Goal: Task Accomplishment & Management: Complete application form

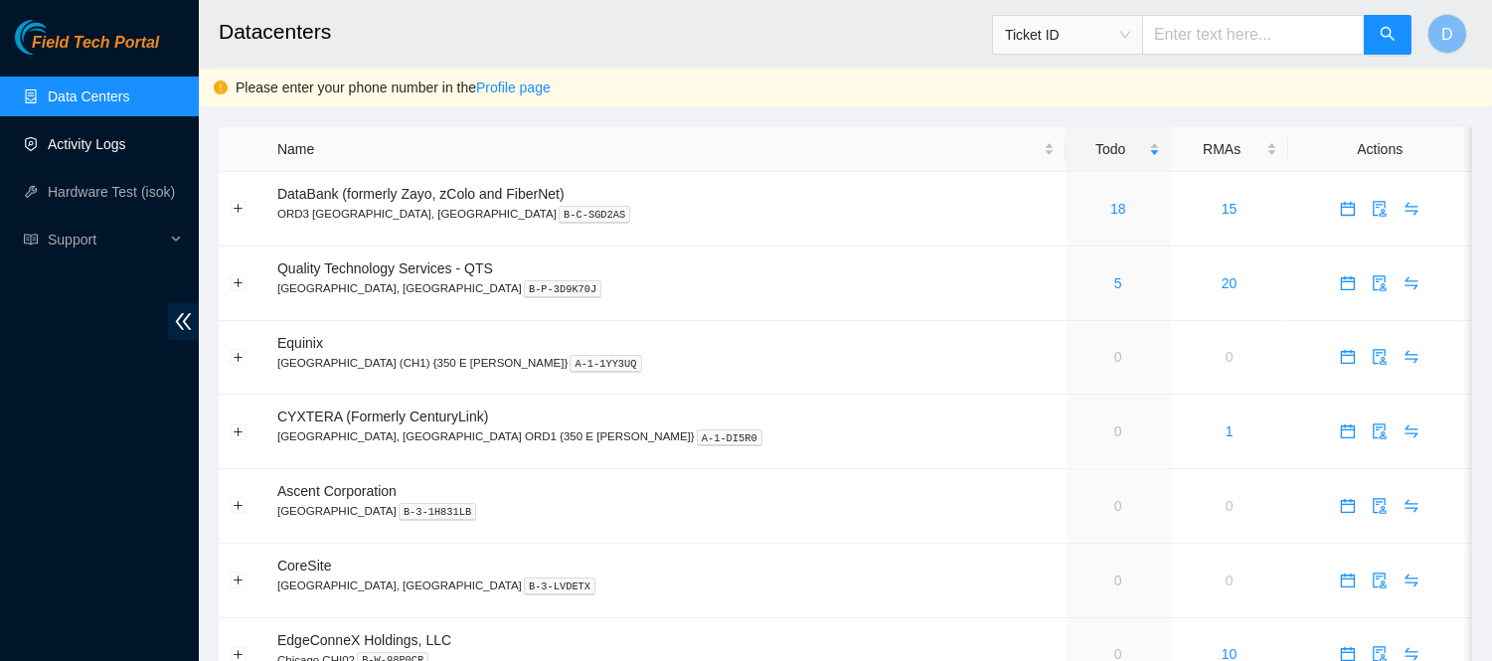
click at [95, 147] on link "Activity Logs" at bounding box center [87, 144] width 79 height 16
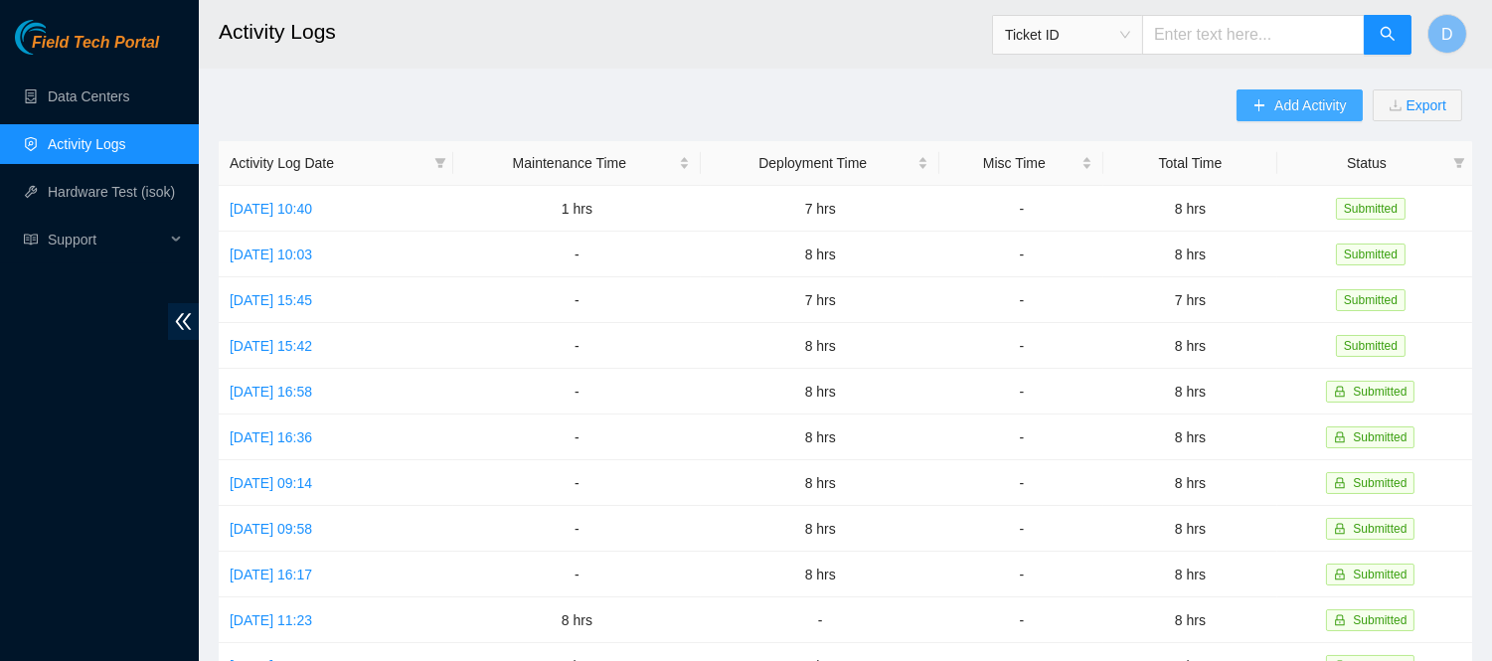
click at [1295, 110] on span "Add Activity" at bounding box center [1310, 105] width 72 height 22
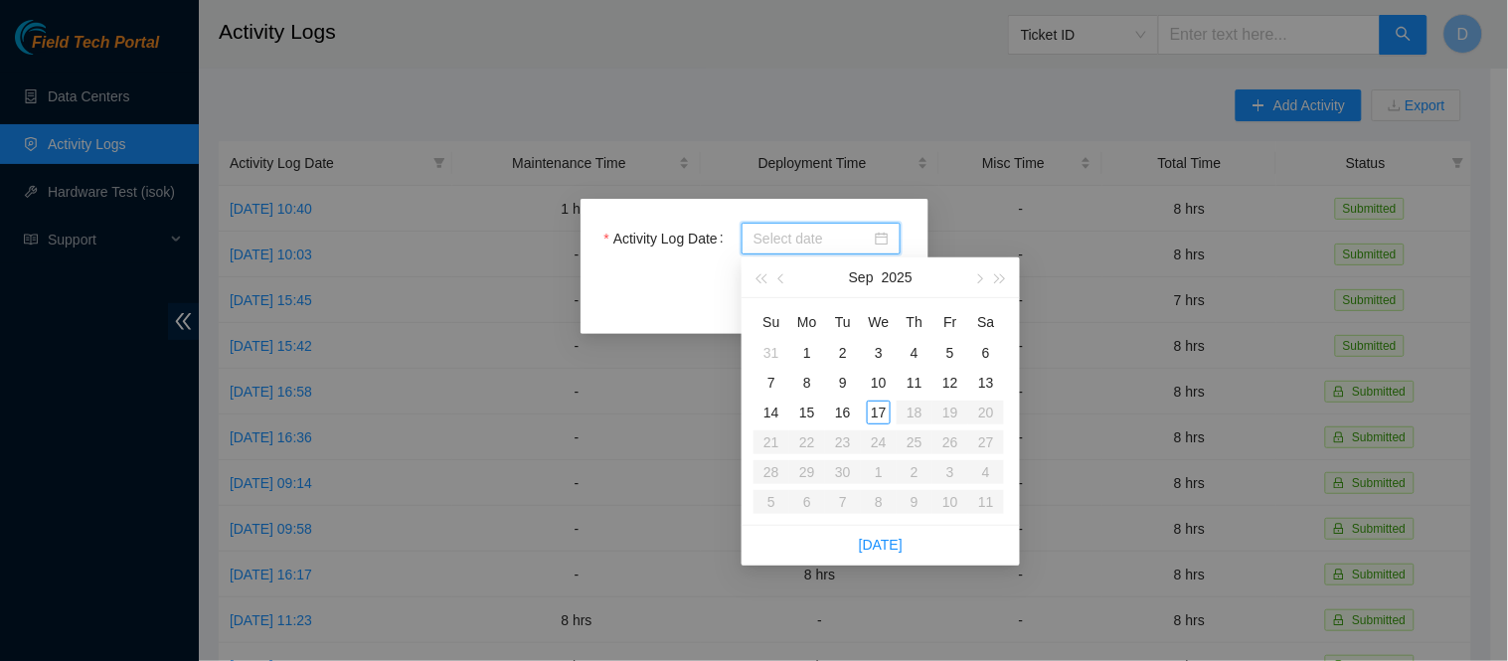
click at [823, 240] on input "Activity Log Date" at bounding box center [811, 239] width 117 height 22
type input "[DATE]"
click at [881, 411] on div "17" at bounding box center [879, 412] width 24 height 24
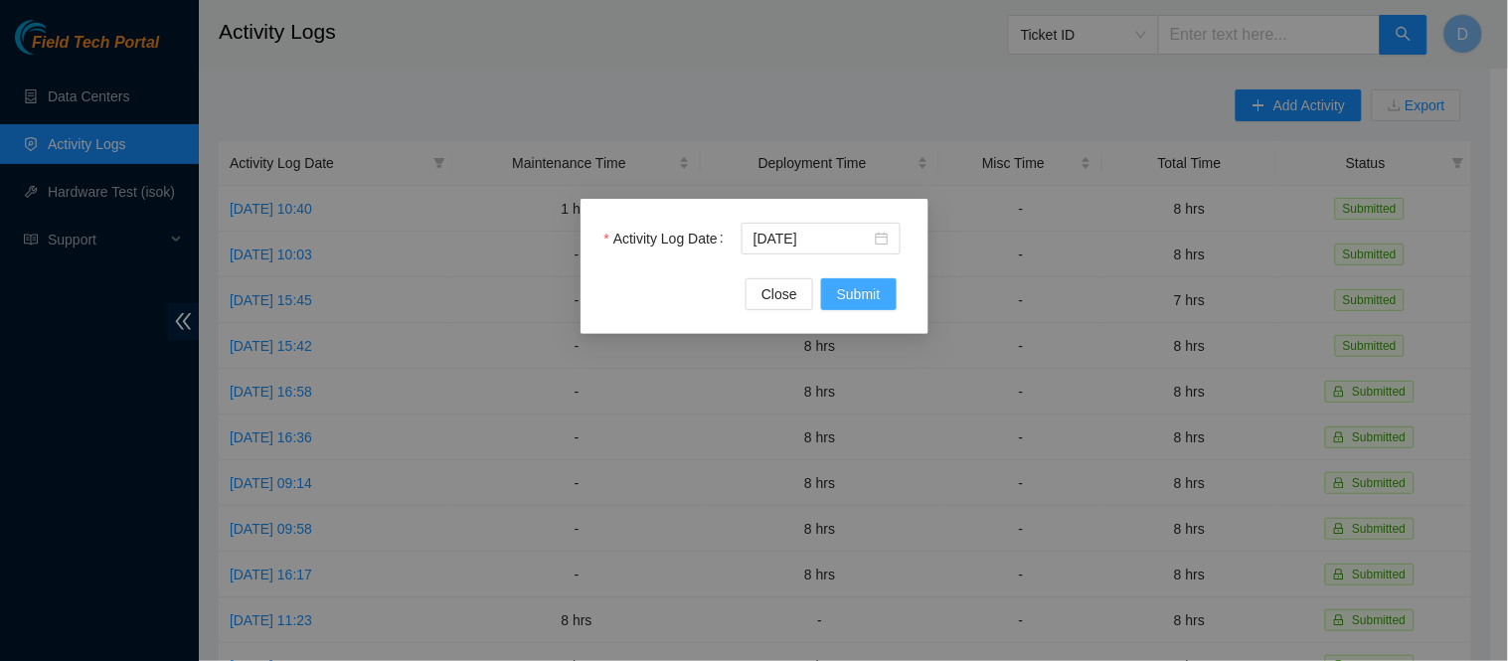
click at [863, 296] on span "Submit" at bounding box center [859, 294] width 44 height 22
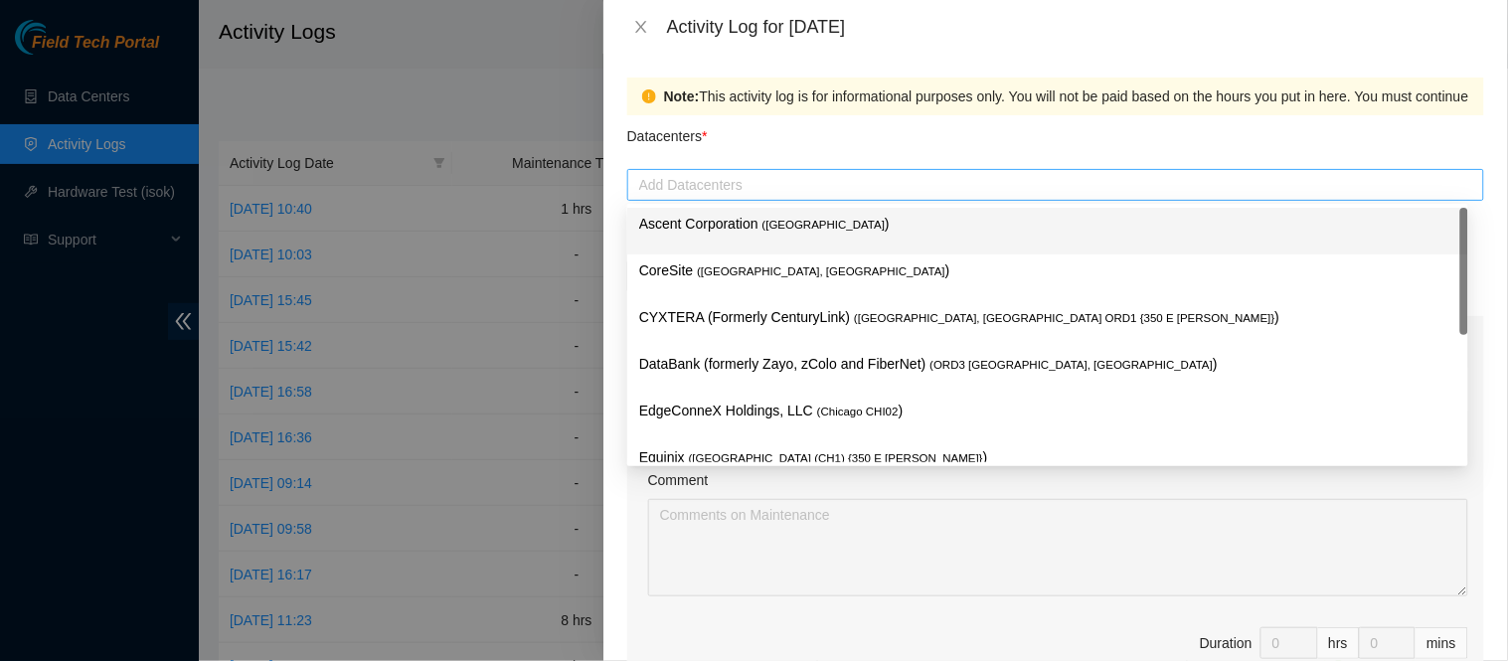
click at [821, 195] on div at bounding box center [1055, 185] width 847 height 24
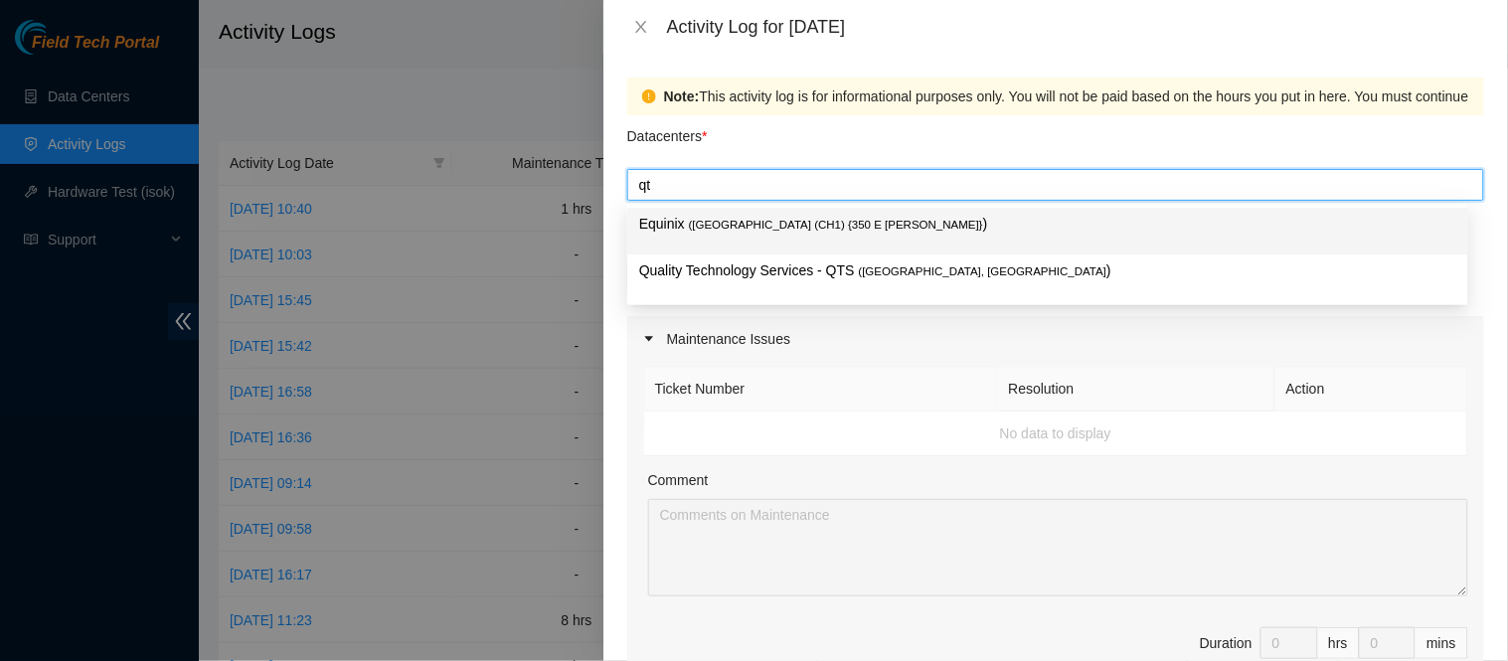
type input "qts"
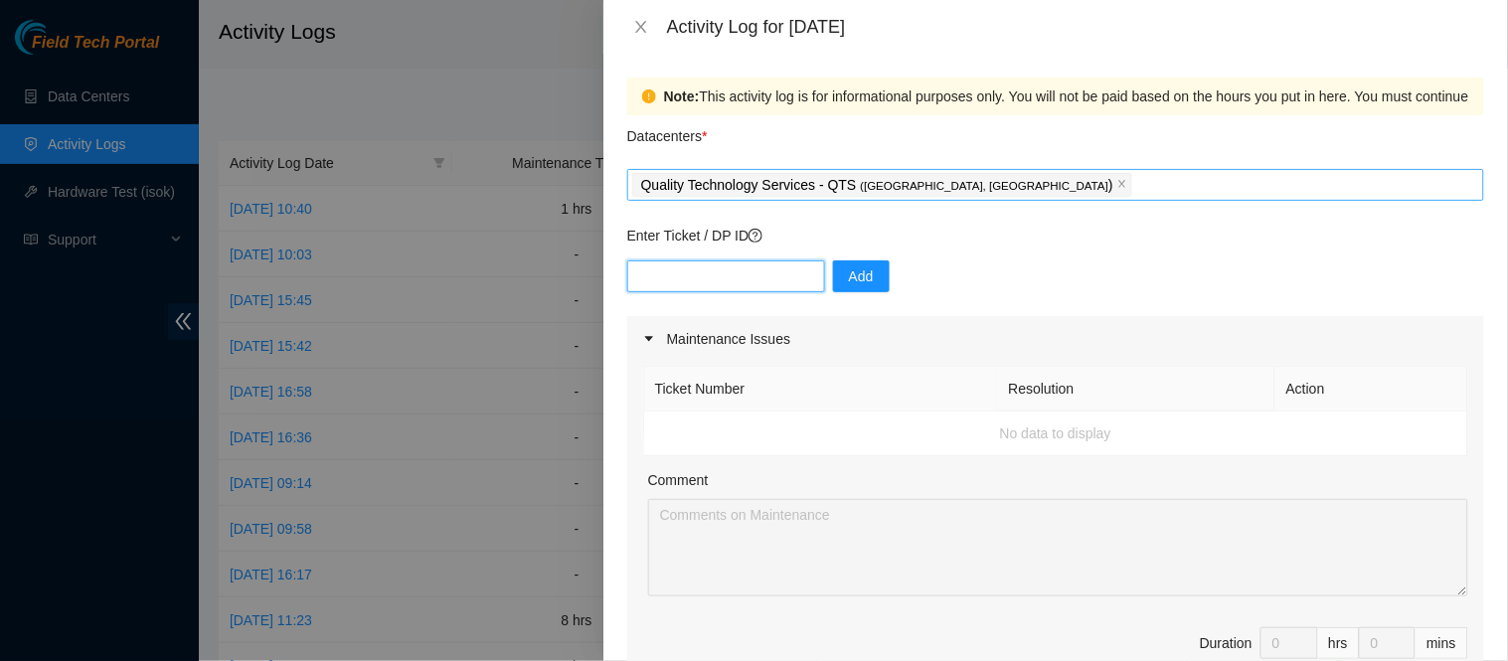
paste input "Thank you for reaching out! I am in the market for a new position, and this pos…"
type input "Thank you for reaching out! I am in the market for a new position, and this pos…"
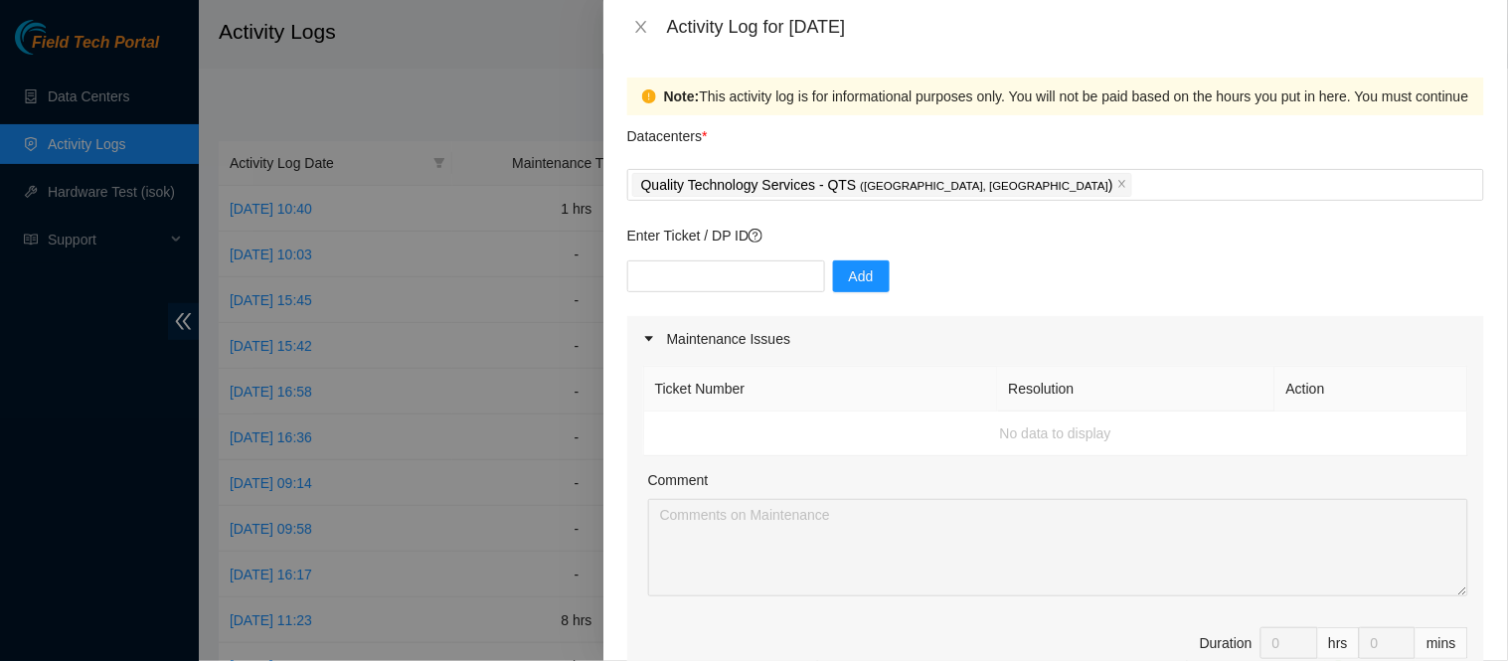
click at [1128, 245] on p "Enter Ticket / DP ID" at bounding box center [1055, 236] width 857 height 22
click at [796, 262] on input "text" at bounding box center [726, 276] width 198 height 32
type input "DP85126"
click at [849, 272] on span "Add" at bounding box center [861, 276] width 25 height 22
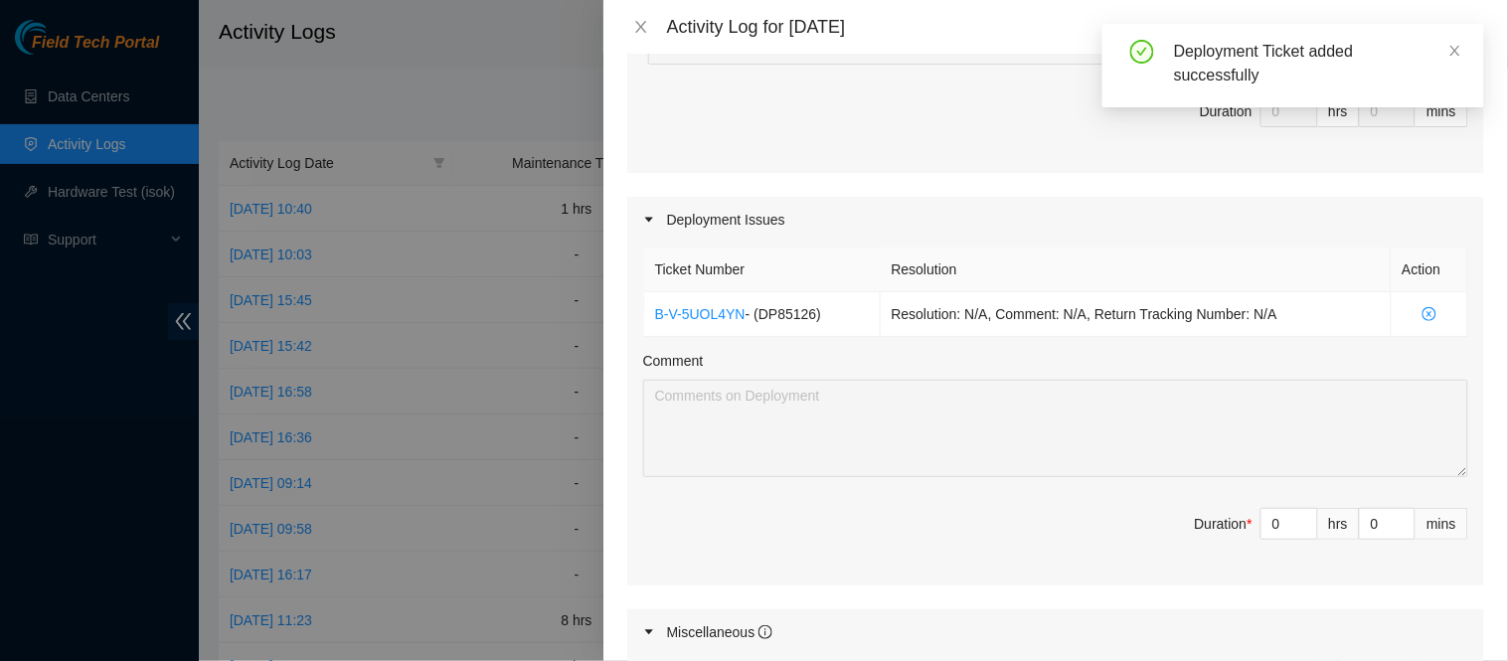
scroll to position [533, 0]
click at [1262, 524] on input "0" at bounding box center [1289, 523] width 56 height 30
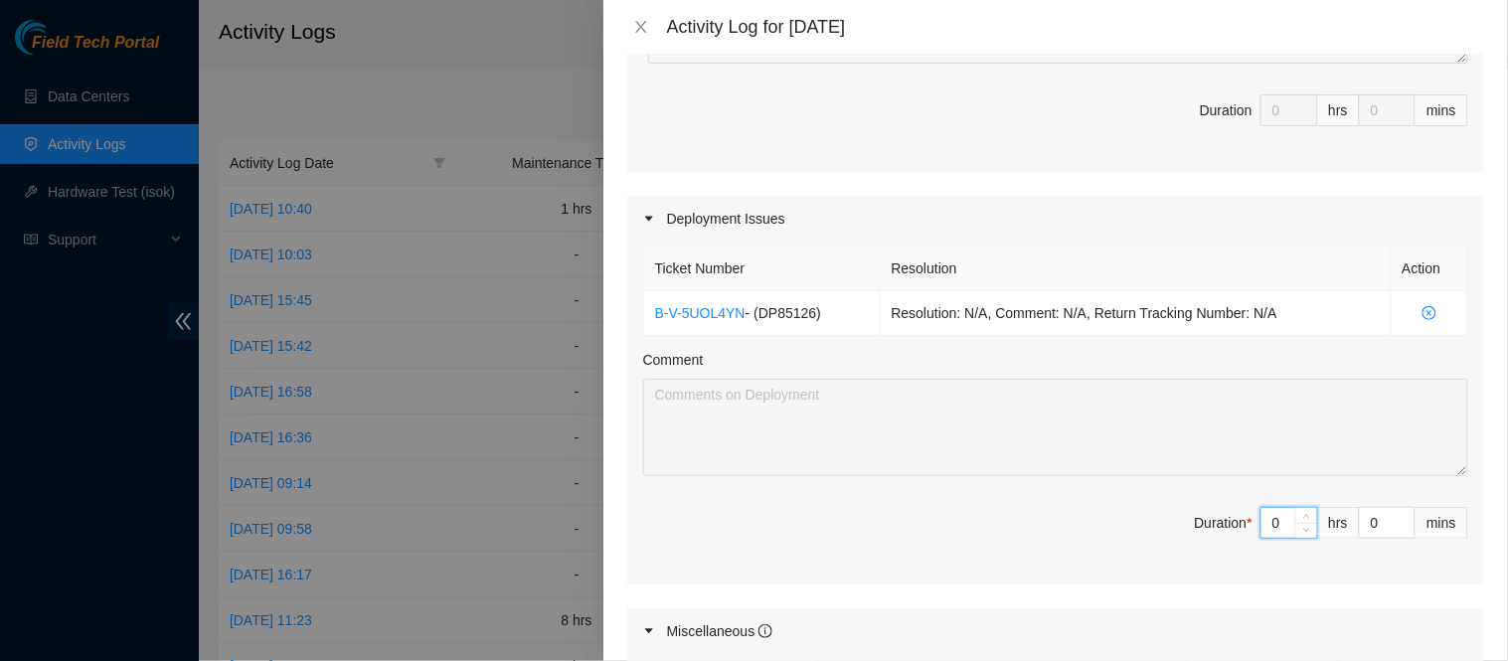
type input "8"
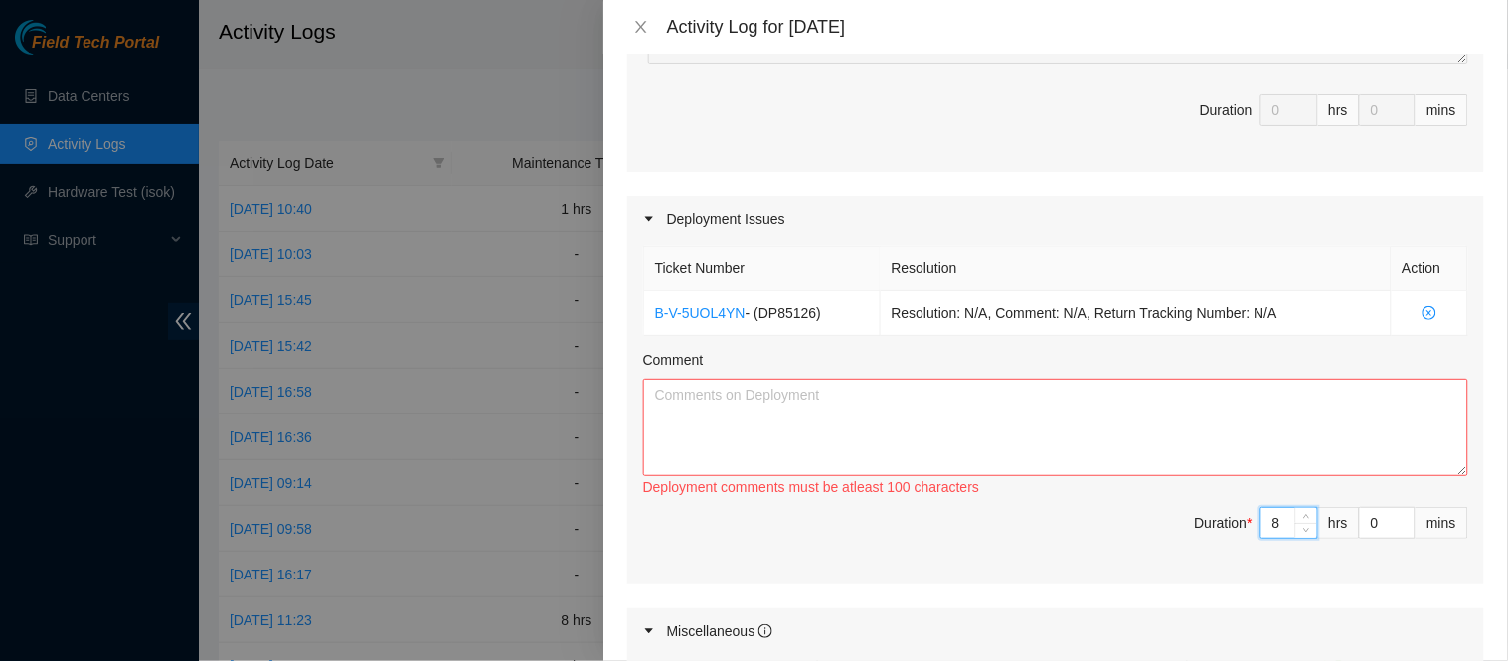
type input "0"
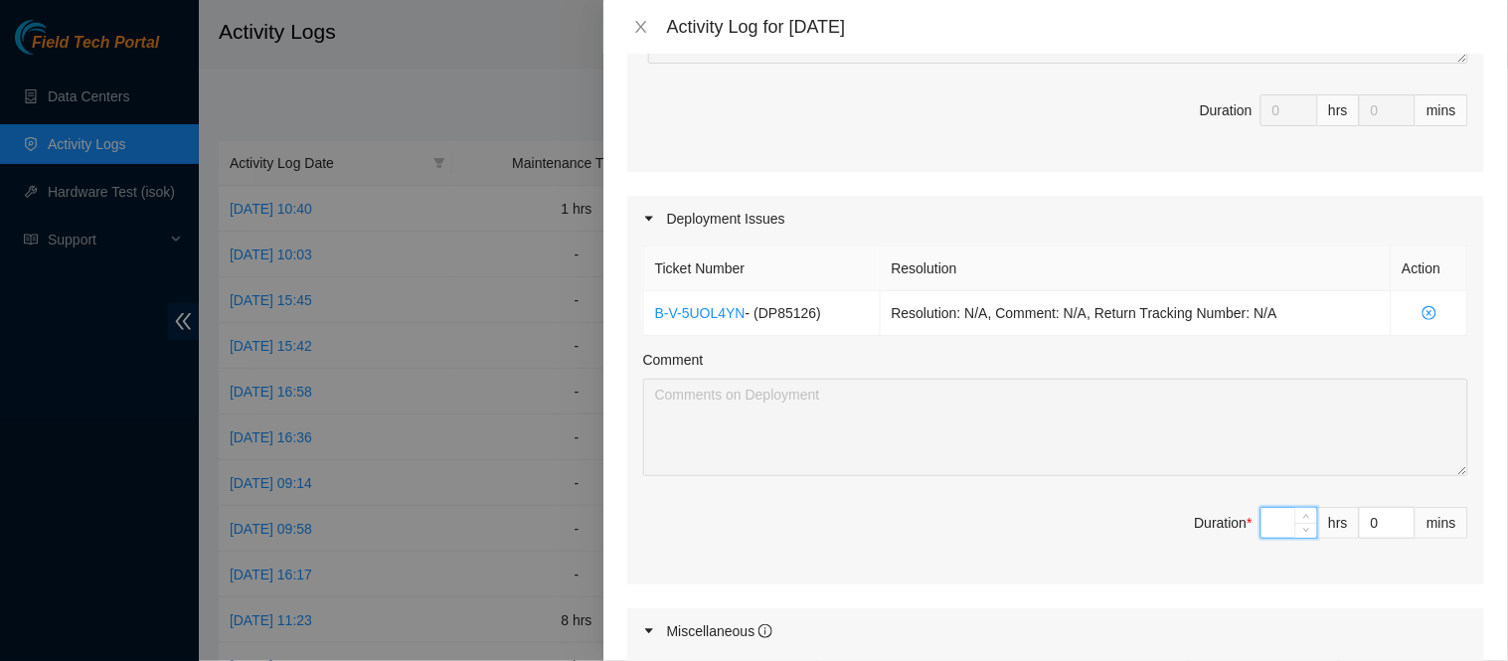
type input "7"
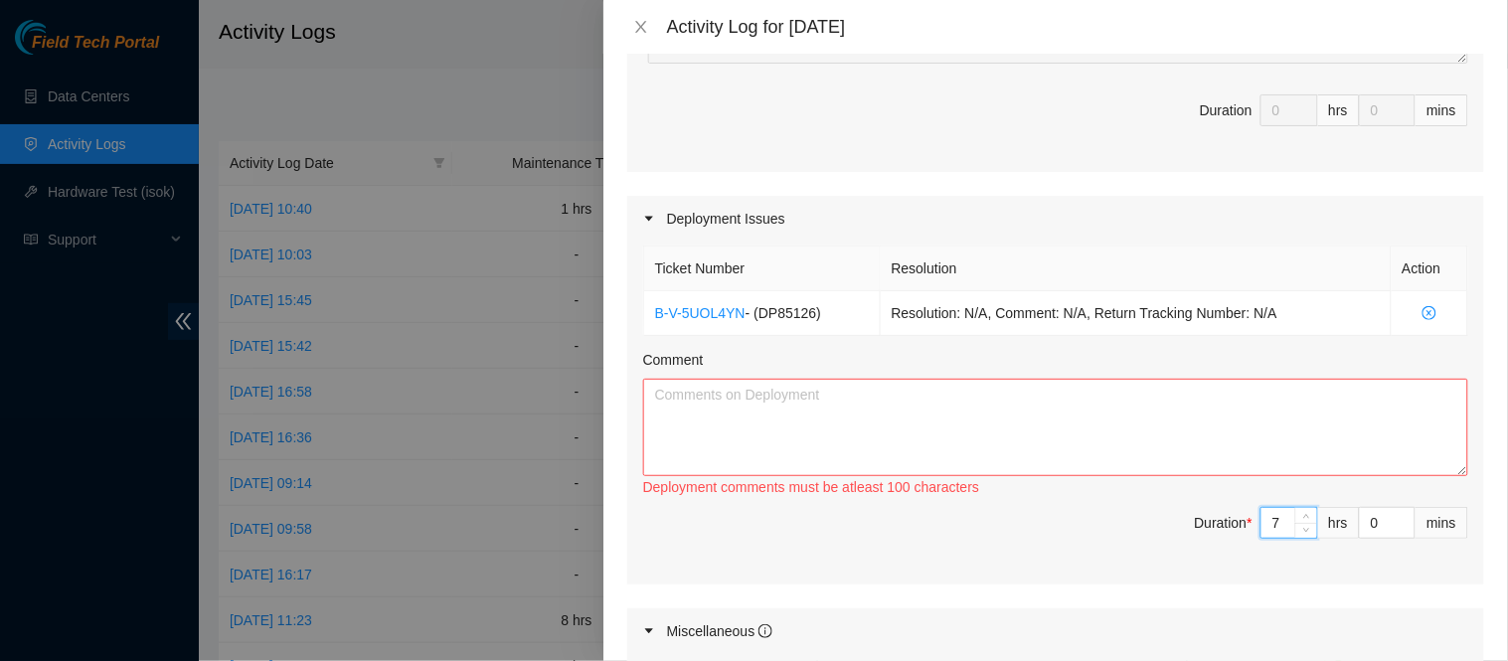
type input "7"
click at [1095, 449] on textarea "Comment" at bounding box center [1055, 427] width 825 height 97
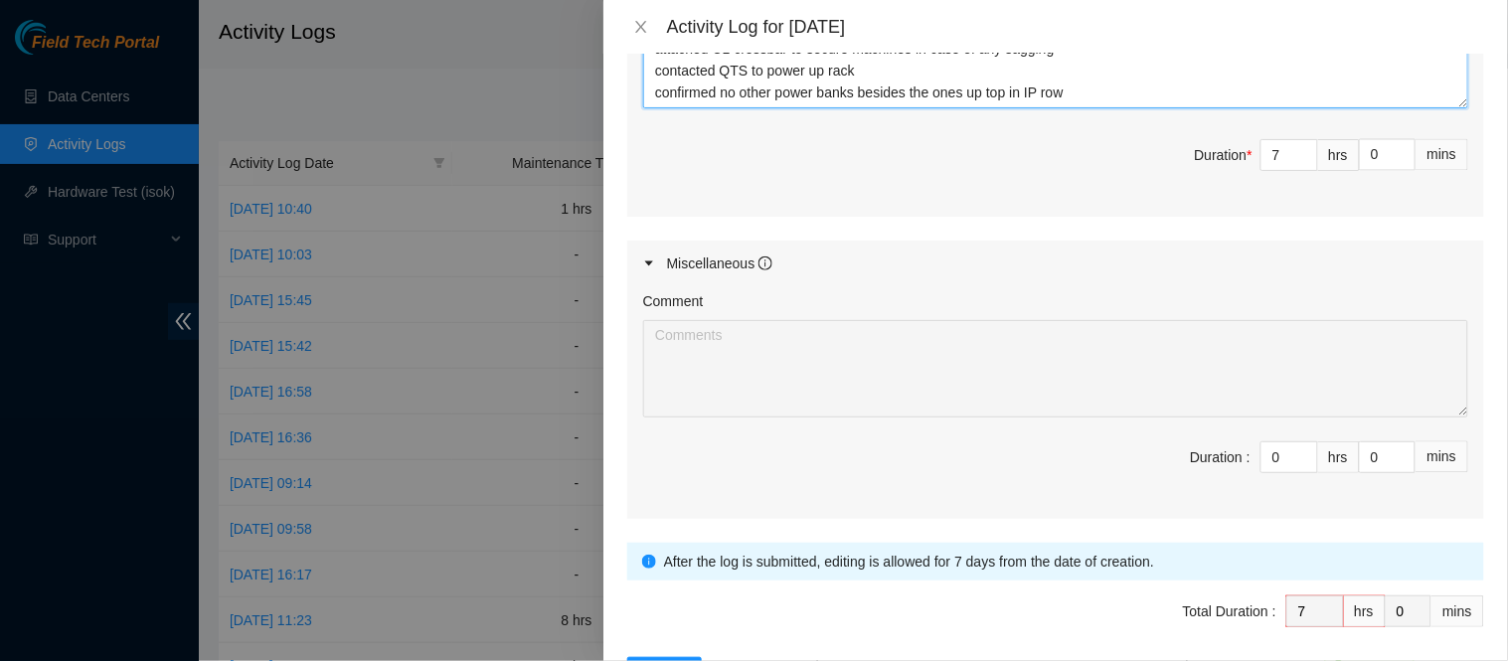
scroll to position [901, 0]
type textarea "Prepared siderails and adjusted machines brought up by [PERSON_NAME] and [PERSO…"
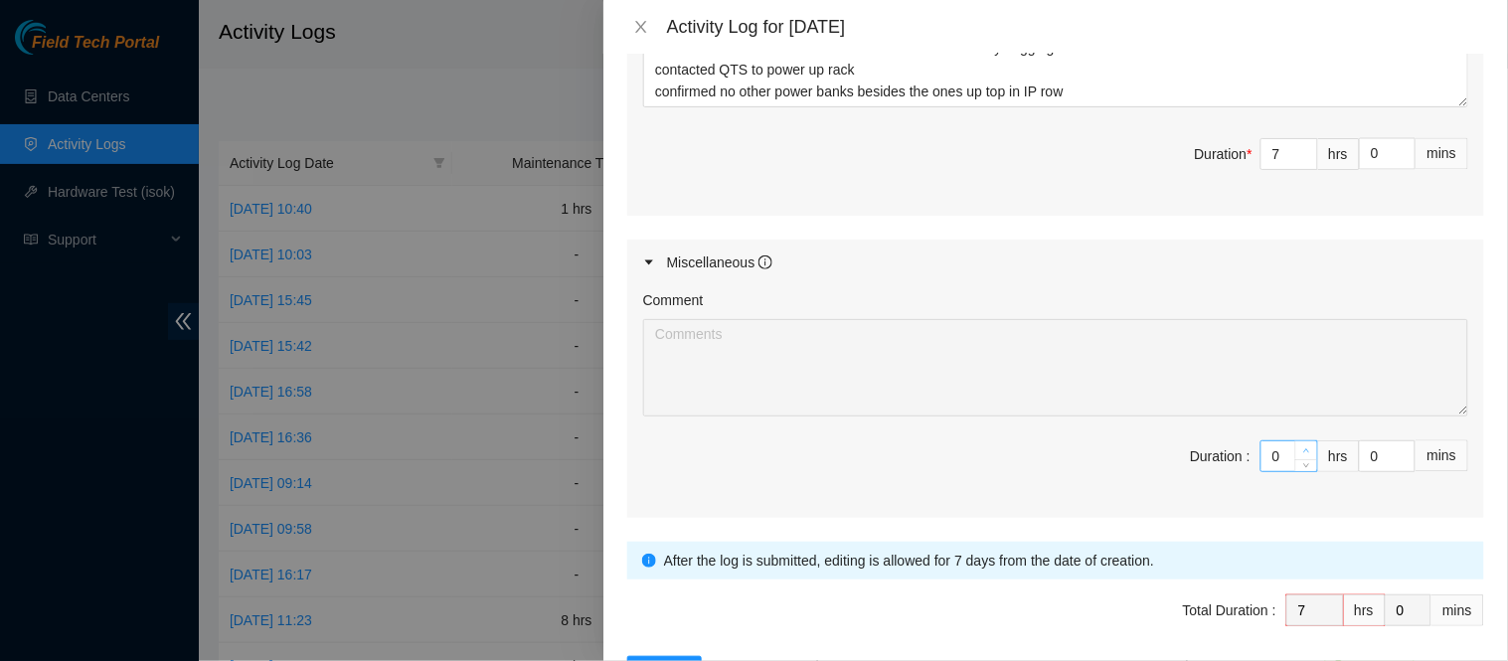
type input "1"
type input "8"
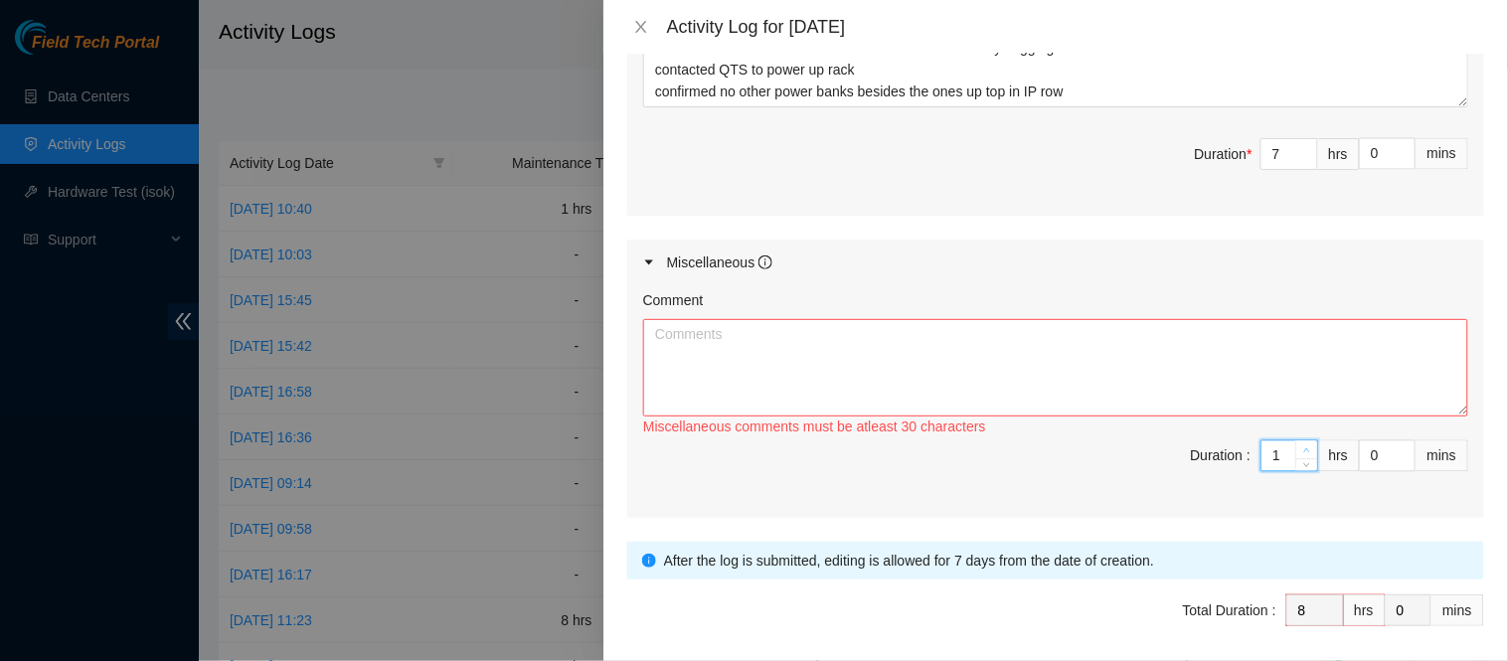
click at [1303, 448] on icon "up" at bounding box center [1306, 450] width 7 height 7
click at [1174, 363] on textarea "Comment" at bounding box center [1055, 367] width 825 height 97
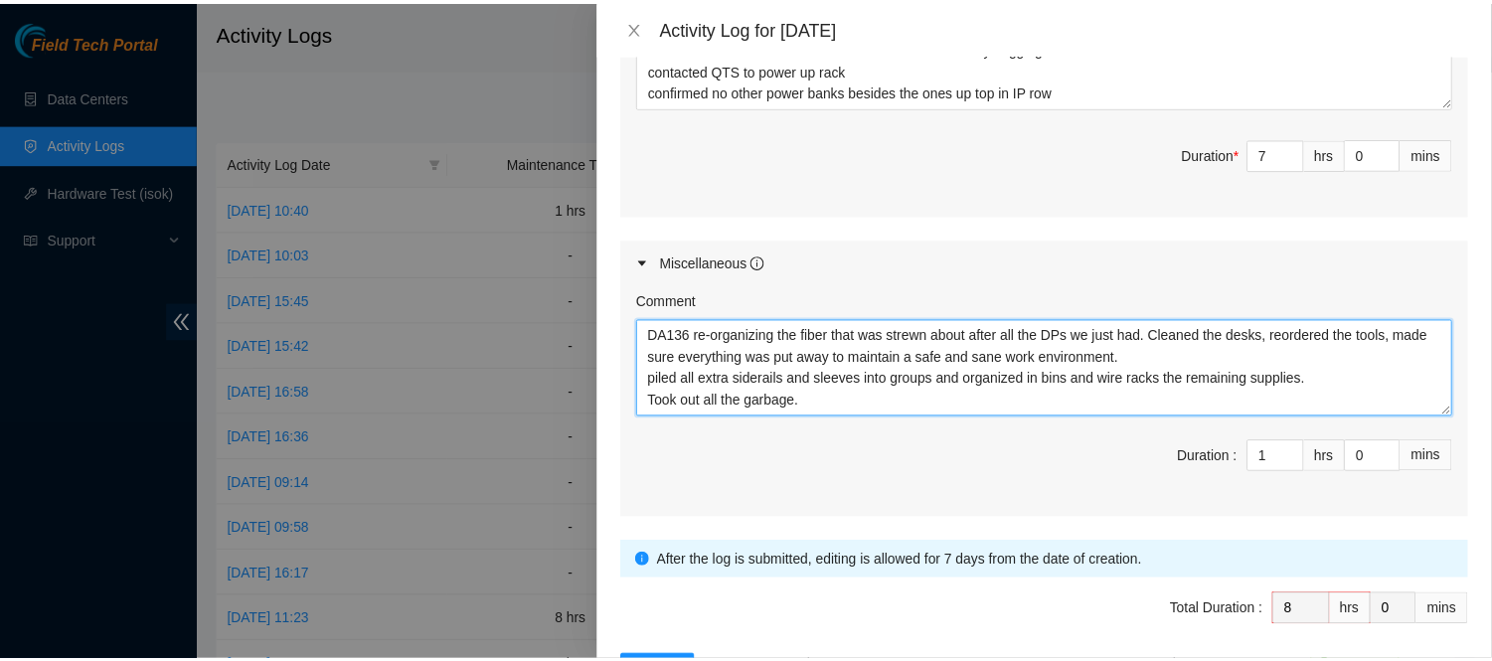
scroll to position [974, 0]
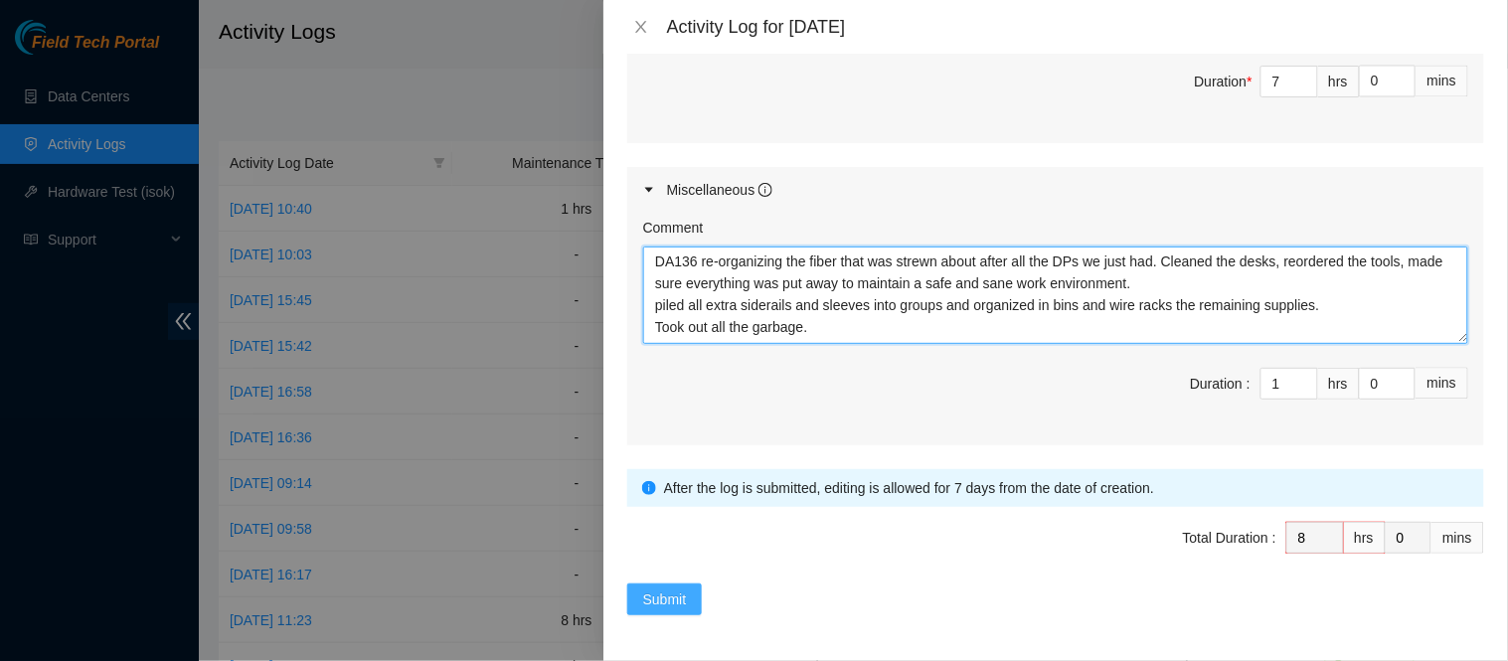
type textarea "DA136 re-organizing the fiber that was strewn about after all the DPs we just h…"
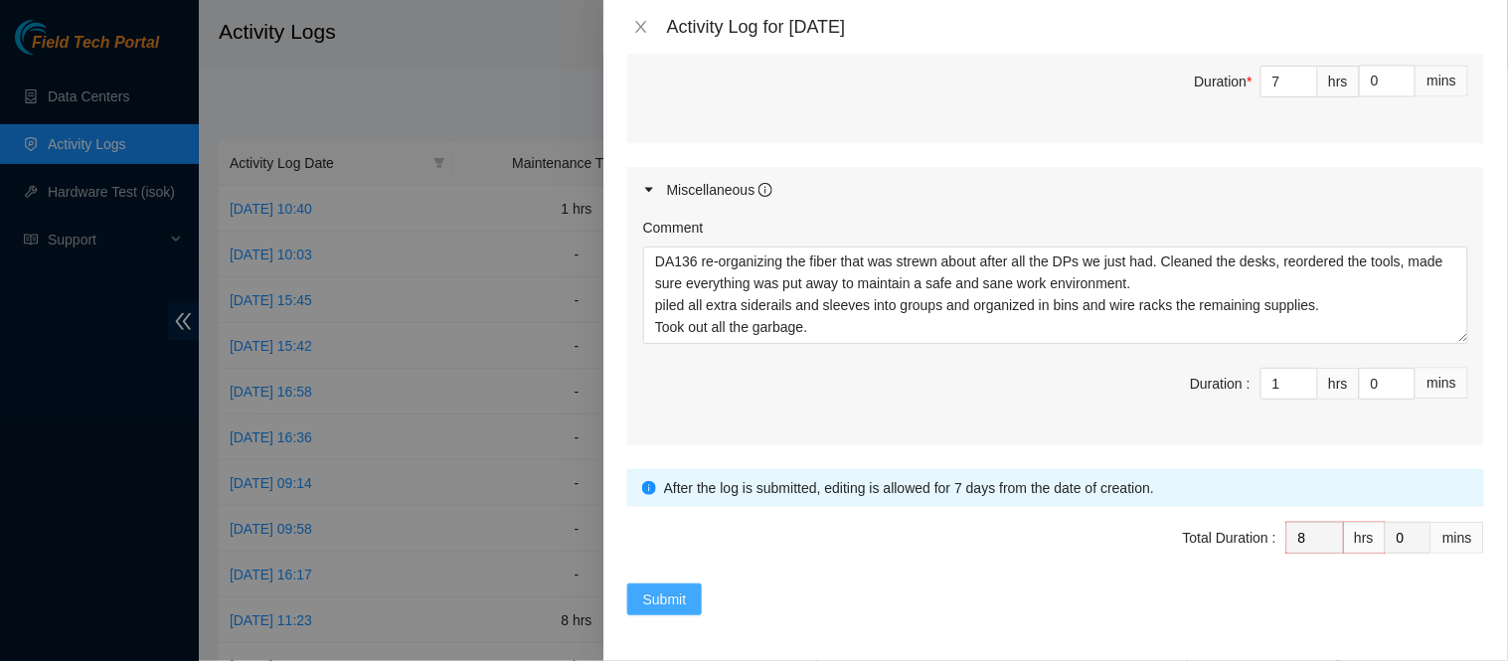
click at [678, 589] on span "Submit" at bounding box center [665, 599] width 44 height 22
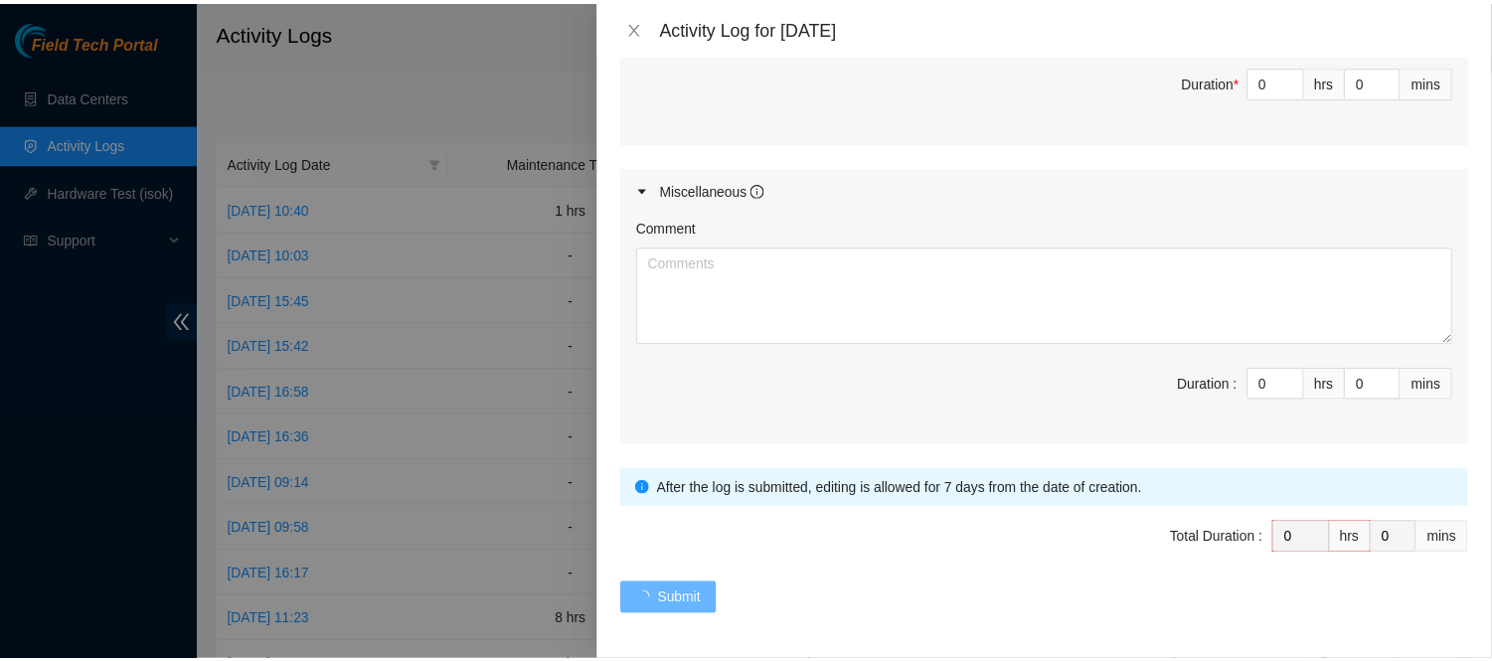
scroll to position [0, 0]
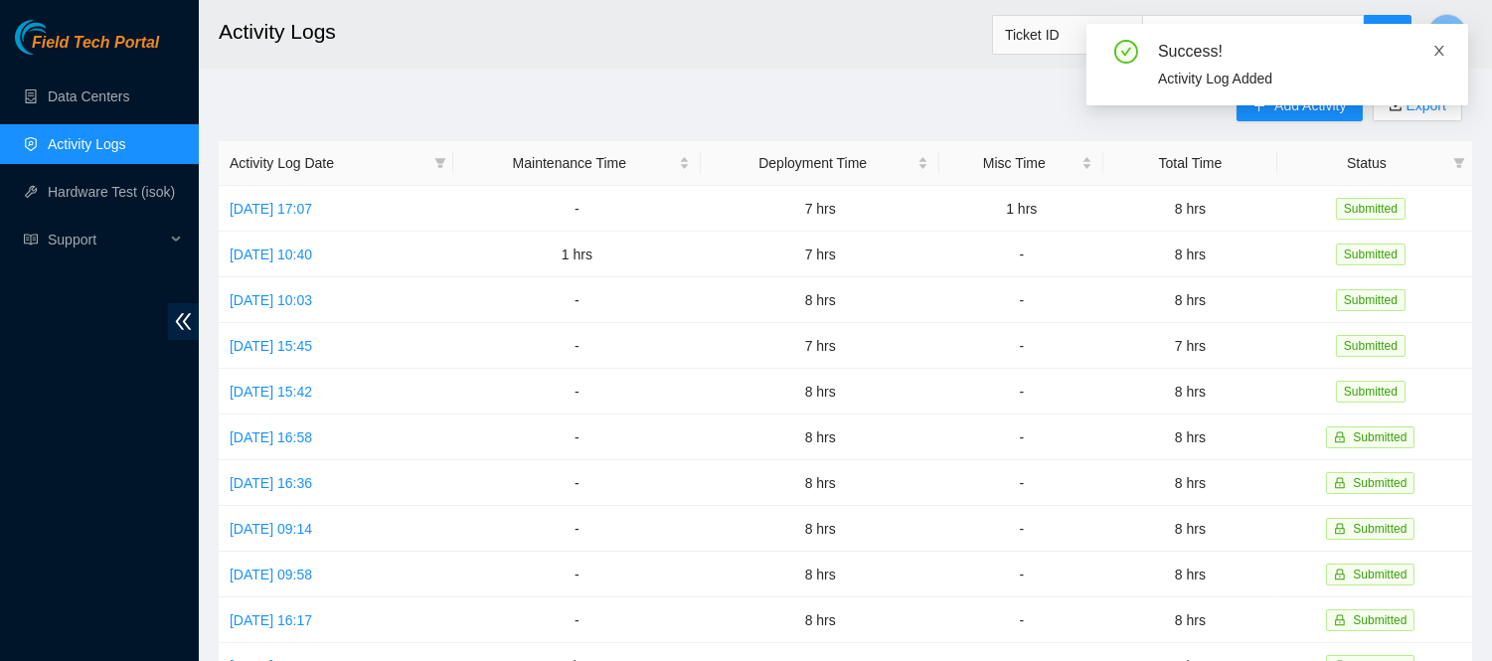
click at [1443, 54] on icon "close" at bounding box center [1439, 51] width 14 height 14
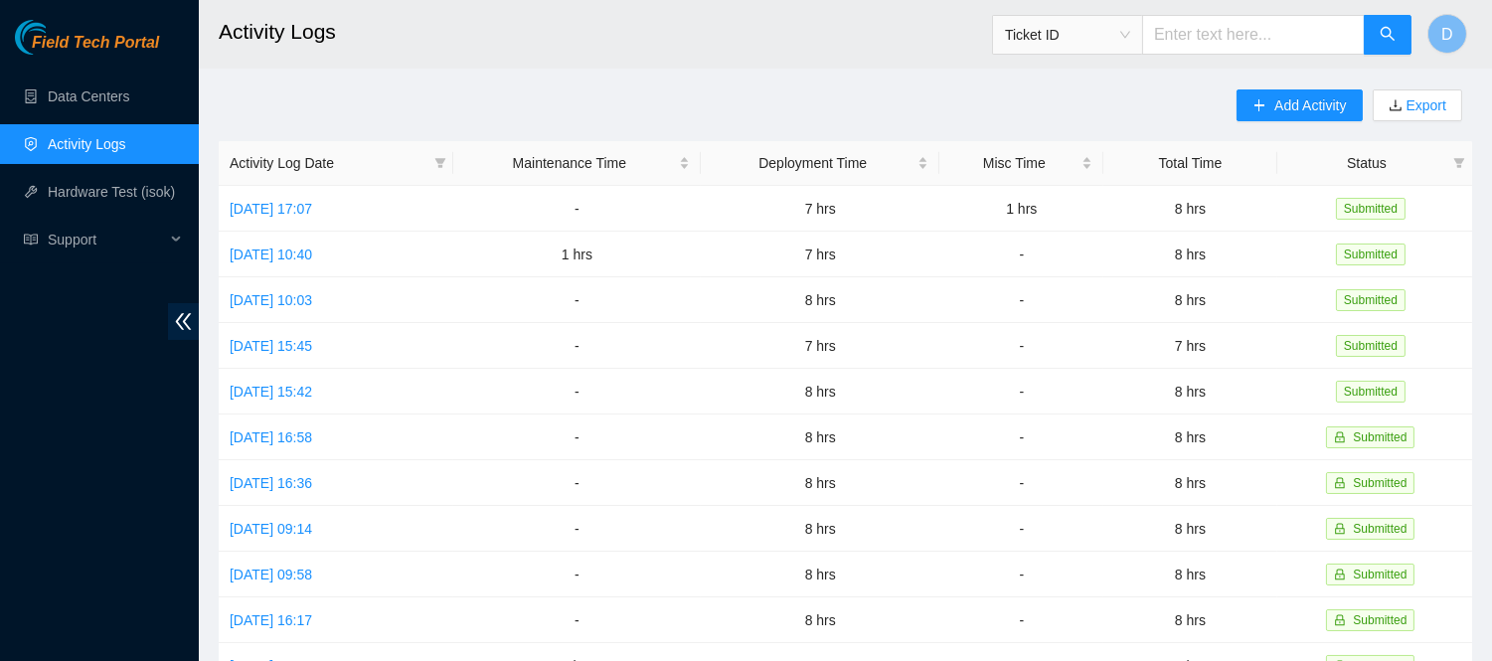
click at [759, 65] on header "Activity Logs Ticket ID D" at bounding box center [945, 34] width 1492 height 69
